Goal: Navigation & Orientation: Understand site structure

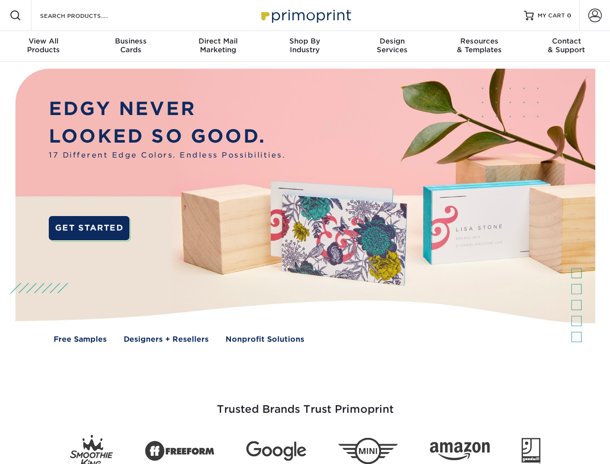
click at [305, 232] on img at bounding box center [305, 213] width 604 height 302
click at [15, 15] on span at bounding box center [16, 16] width 12 height 12
click at [595, 15] on span at bounding box center [596, 16] width 14 height 14
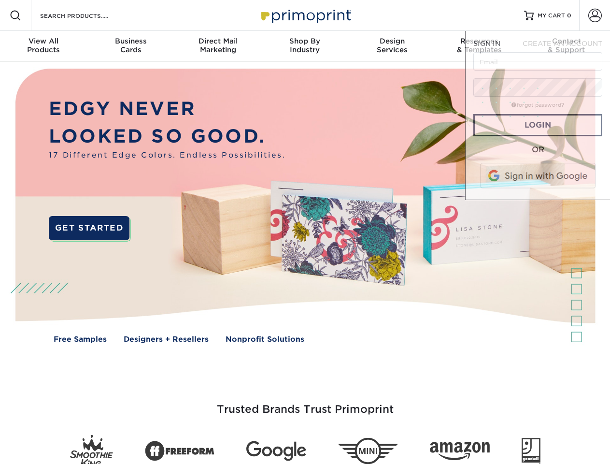
click at [44, 46] on div "View All Products" at bounding box center [43, 45] width 87 height 17
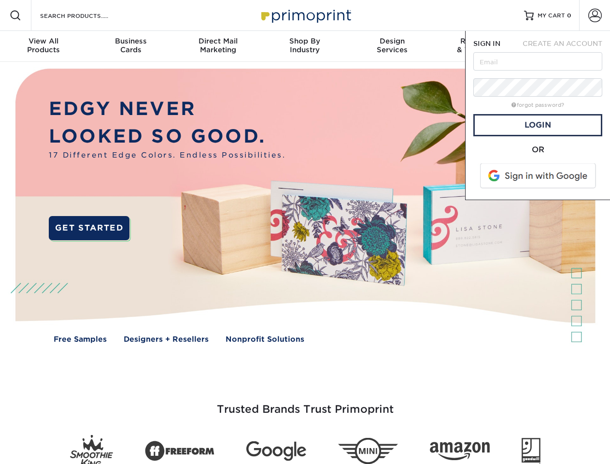
click at [131, 46] on div "Business Cards" at bounding box center [130, 45] width 87 height 17
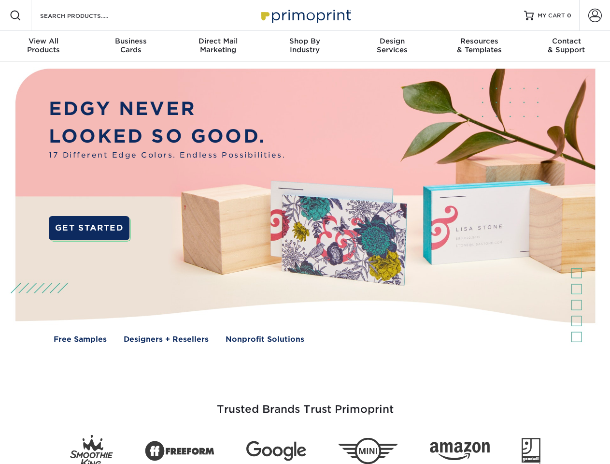
click at [218, 46] on div "Direct Mail Marketing" at bounding box center [217, 45] width 87 height 17
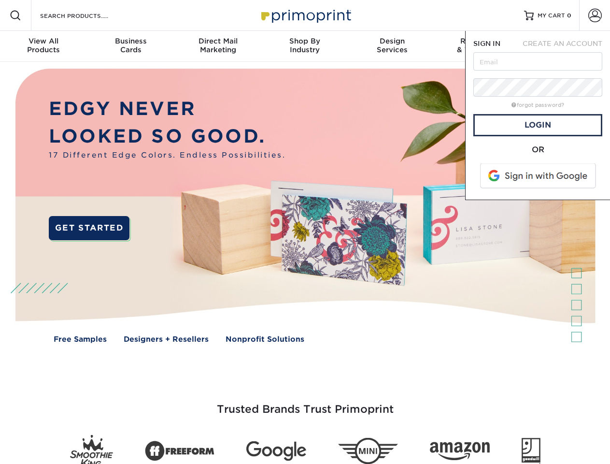
click at [305, 46] on div "Shop By Industry" at bounding box center [304, 45] width 87 height 17
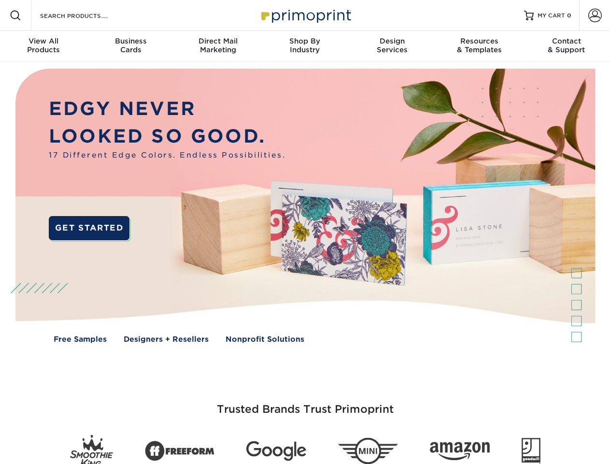
click at [392, 46] on div "Design Services" at bounding box center [392, 45] width 87 height 17
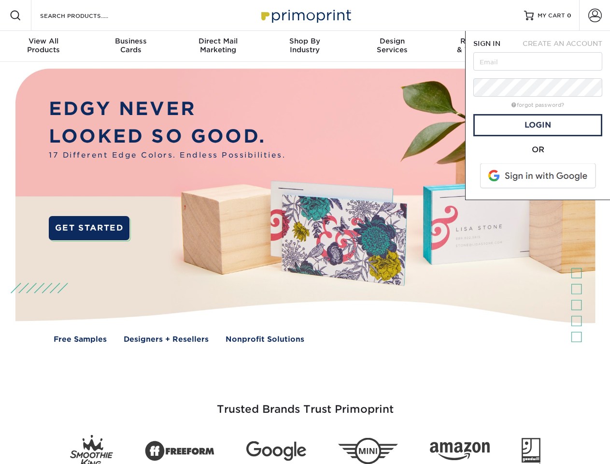
click at [479, 46] on span "SIGN IN" at bounding box center [487, 44] width 27 height 8
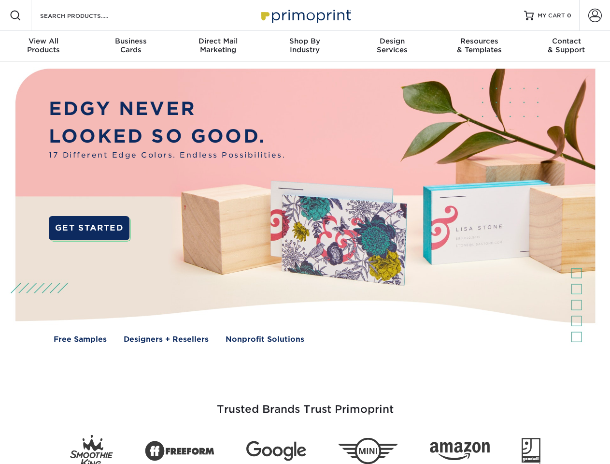
click at [567, 46] on div "Contact & Support" at bounding box center [566, 45] width 87 height 17
